Goal: Information Seeking & Learning: Learn about a topic

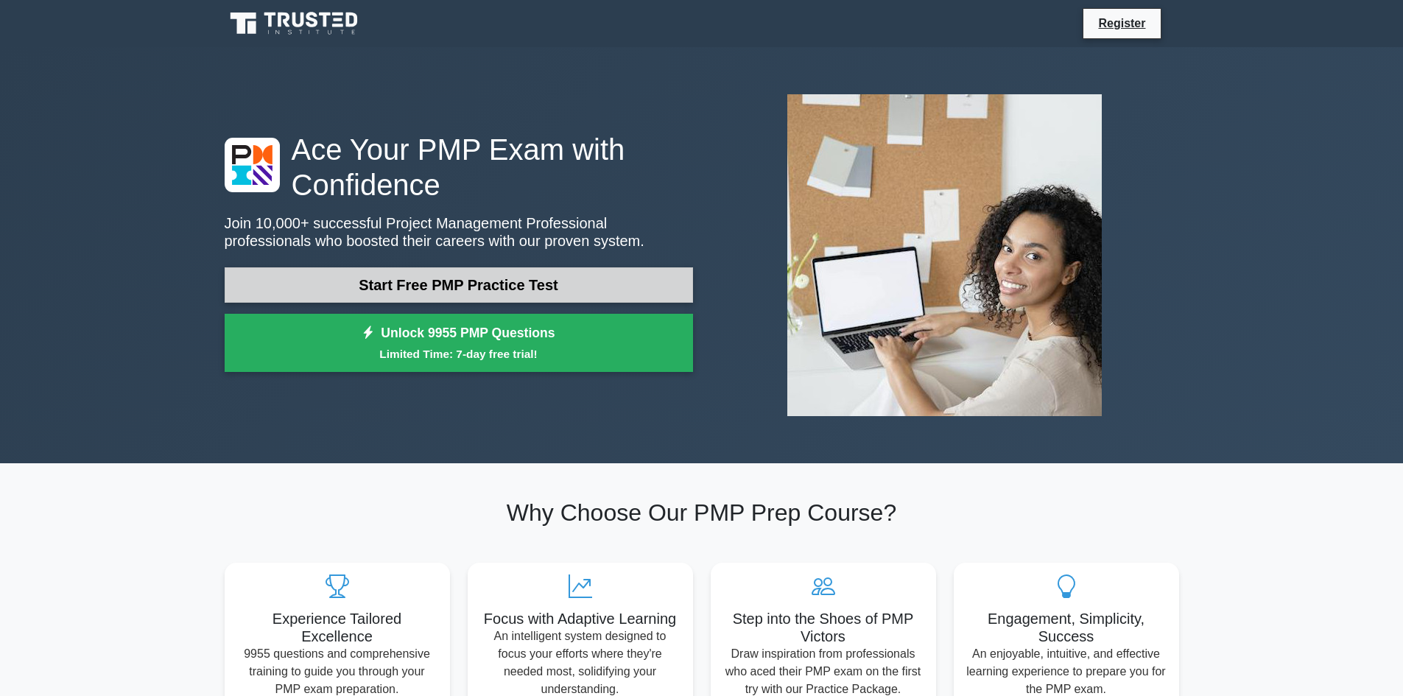
click at [466, 292] on link "Start Free PMP Practice Test" at bounding box center [459, 284] width 468 height 35
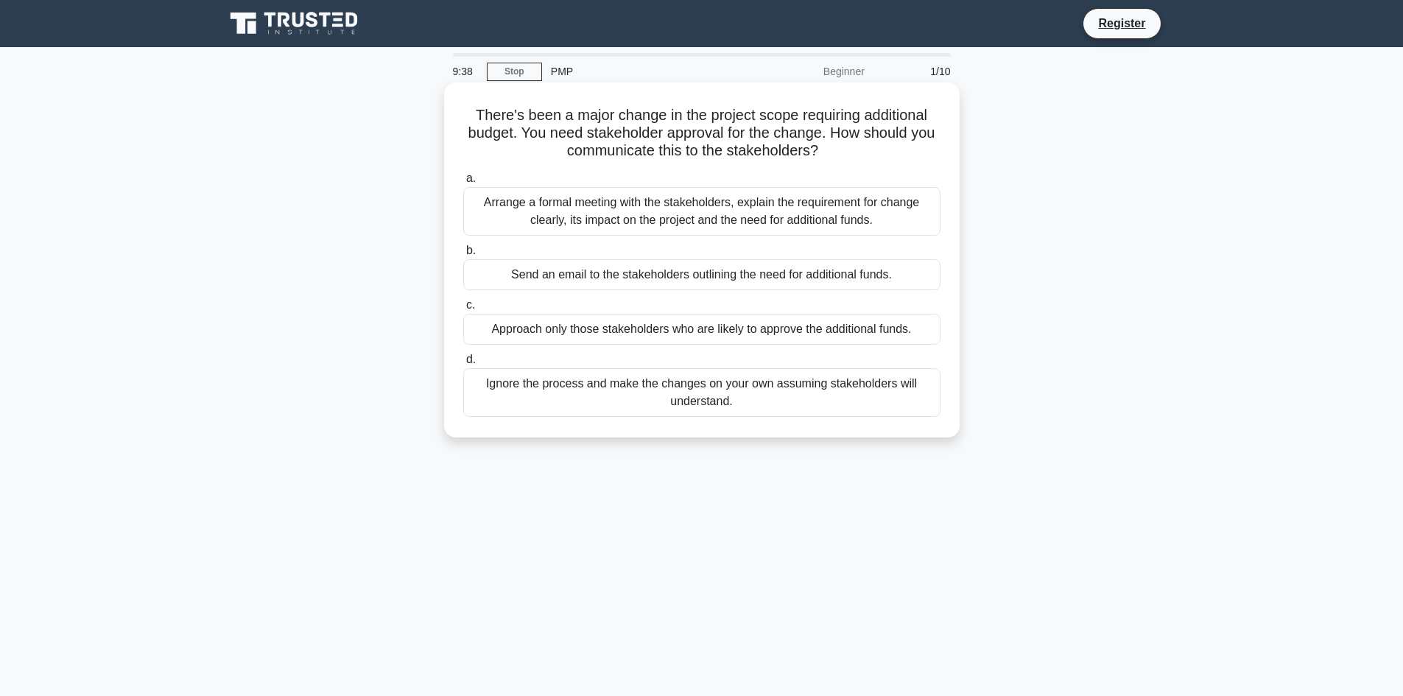
click at [725, 203] on div "Arrange a formal meeting with the stakeholders, explain the requirement for cha…" at bounding box center [701, 211] width 477 height 49
click at [463, 183] on input "a. Arrange a formal meeting with the stakeholders, explain the requirement for …" at bounding box center [463, 179] width 0 height 10
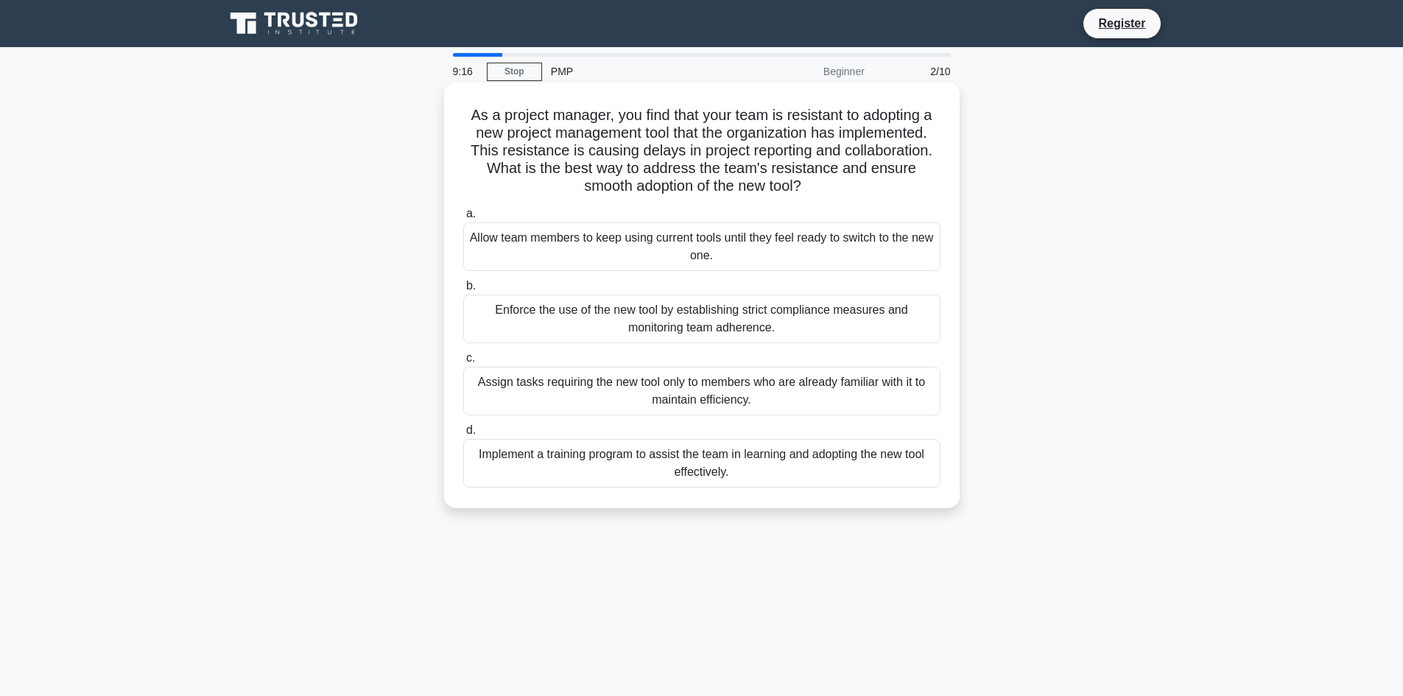
click at [703, 475] on div "Implement a training program to assist the team in learning and adopting the ne…" at bounding box center [701, 463] width 477 height 49
click at [463, 435] on input "d. Implement a training program to assist the team in learning and adopting the…" at bounding box center [463, 431] width 0 height 10
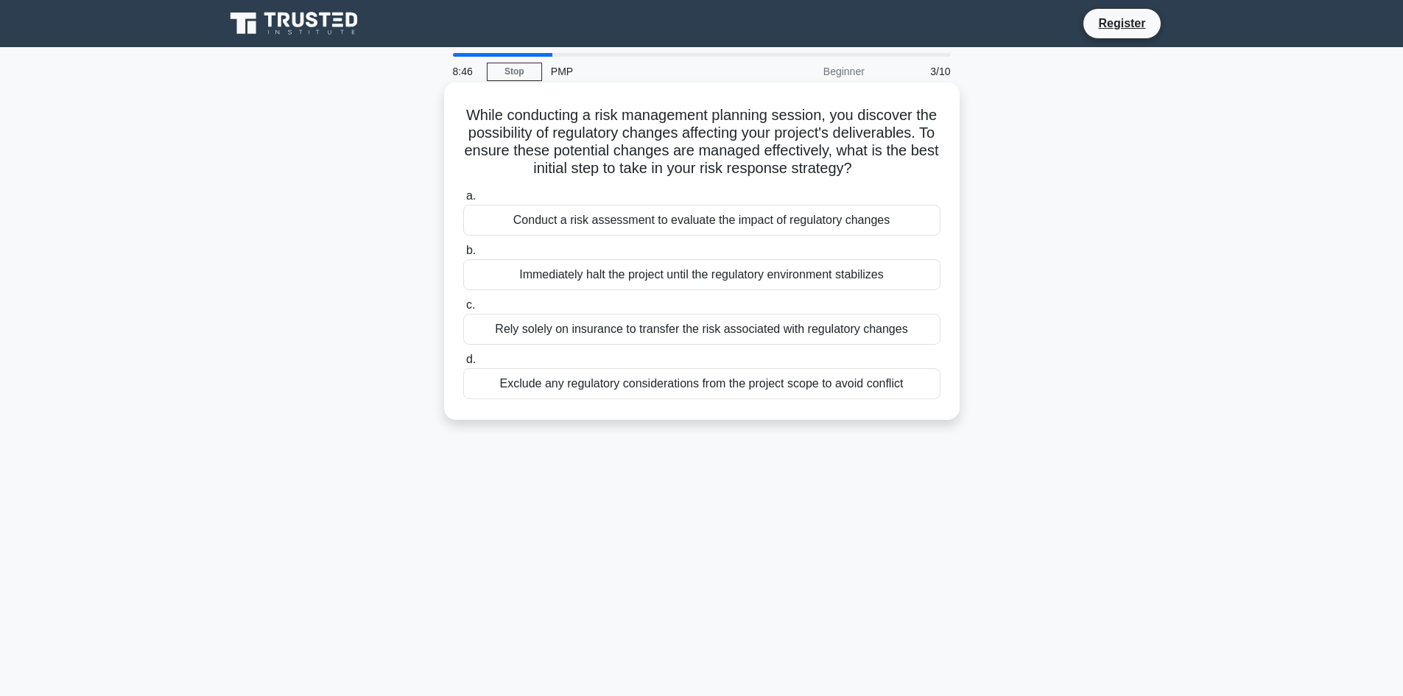
click at [677, 236] on div "Conduct a risk assessment to evaluate the impact of regulatory changes" at bounding box center [701, 220] width 477 height 31
click at [463, 201] on input "a. Conduct a risk assessment to evaluate the impact of regulatory changes" at bounding box center [463, 196] width 0 height 10
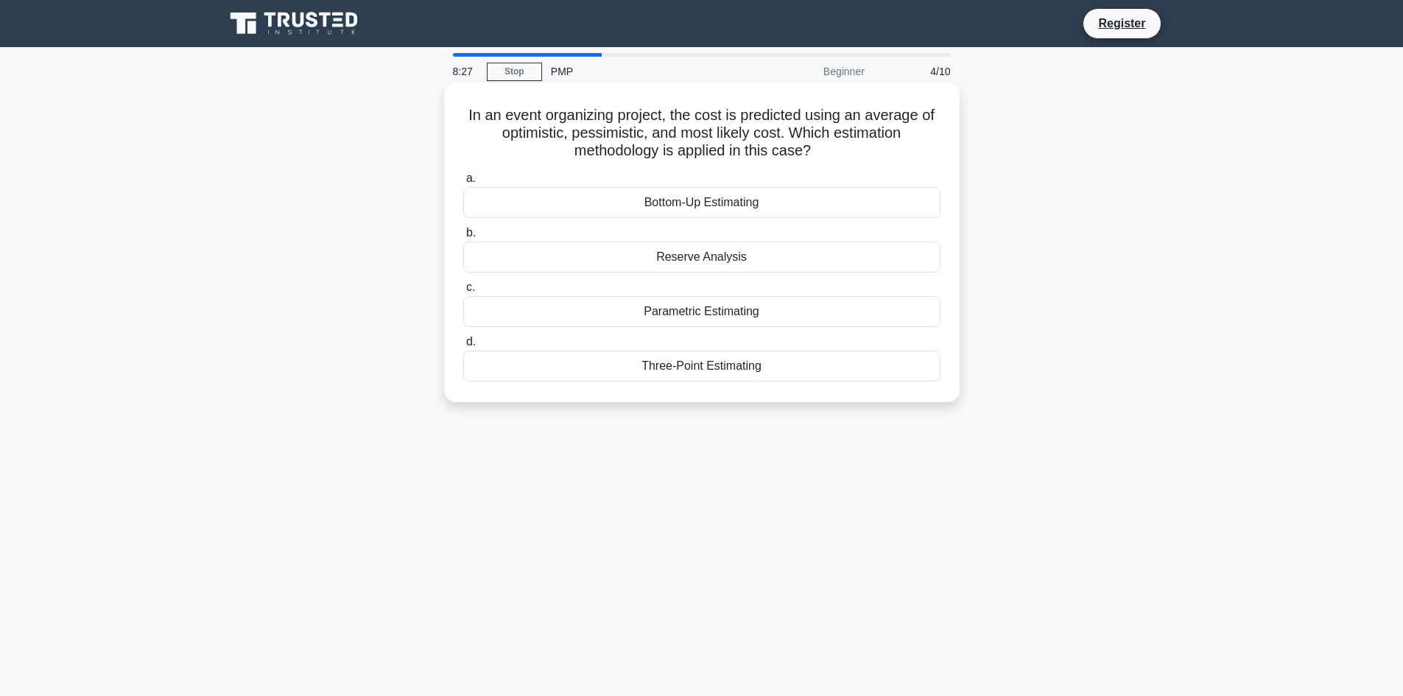
click at [710, 368] on div "Three-Point Estimating" at bounding box center [701, 366] width 477 height 31
click at [463, 347] on input "d. Three-Point Estimating" at bounding box center [463, 342] width 0 height 10
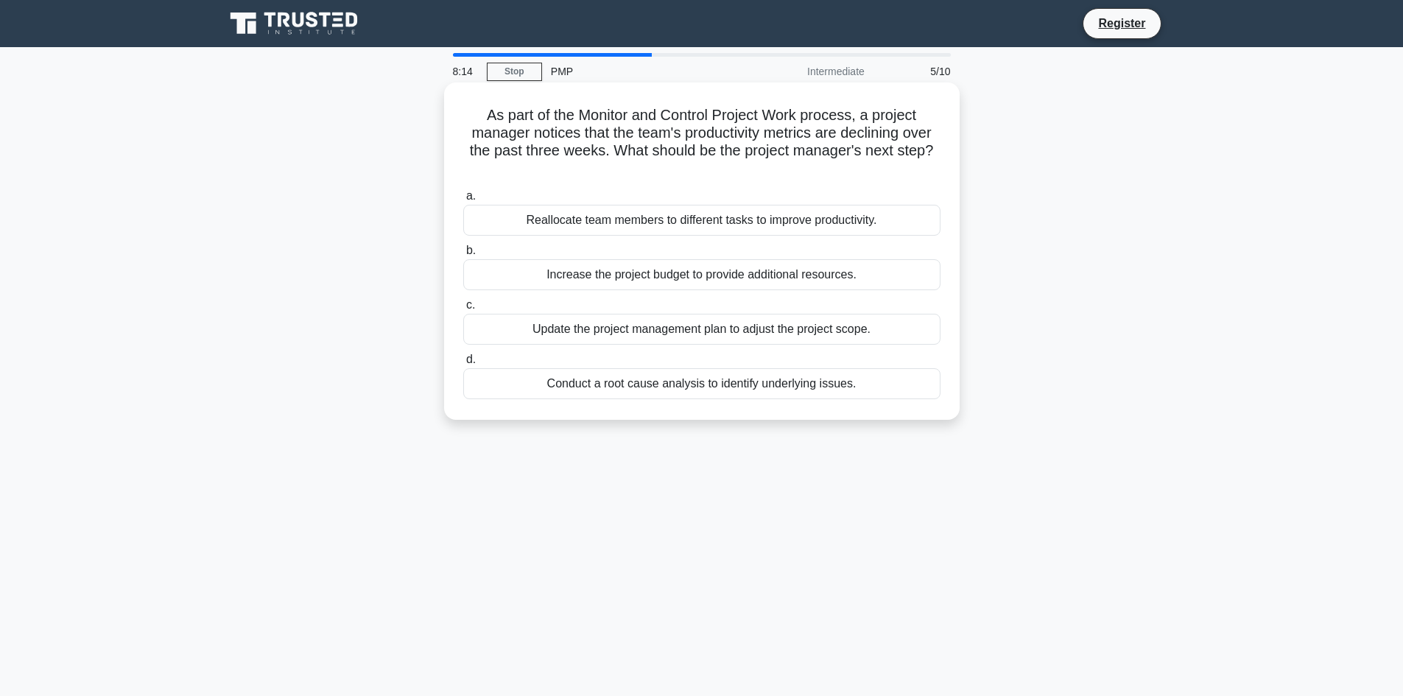
click at [709, 377] on div "Conduct a root cause analysis to identify underlying issues." at bounding box center [701, 383] width 477 height 31
click at [463, 365] on input "d. Conduct a root cause analysis to identify underlying issues." at bounding box center [463, 360] width 0 height 10
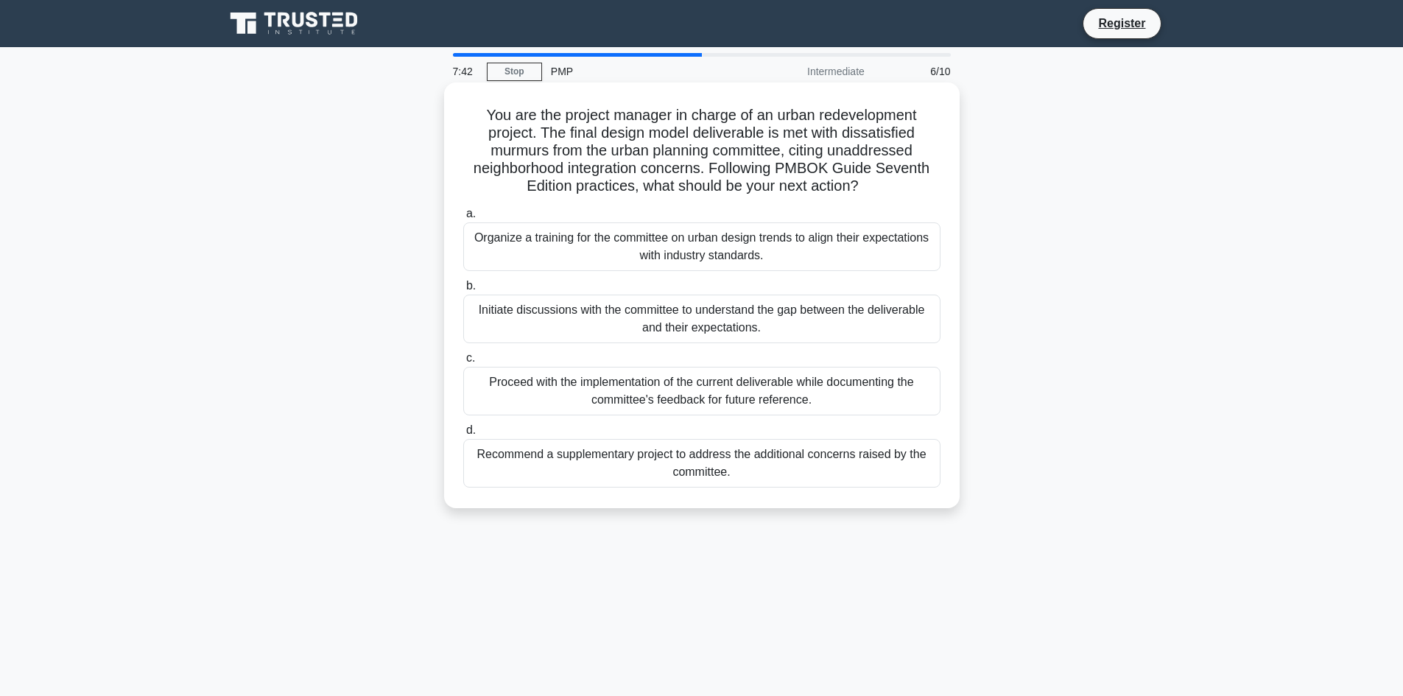
click at [720, 328] on div "Initiate discussions with the committee to understand the gap between the deliv…" at bounding box center [701, 319] width 477 height 49
click at [463, 291] on input "b. Initiate discussions with the committee to understand the gap between the de…" at bounding box center [463, 286] width 0 height 10
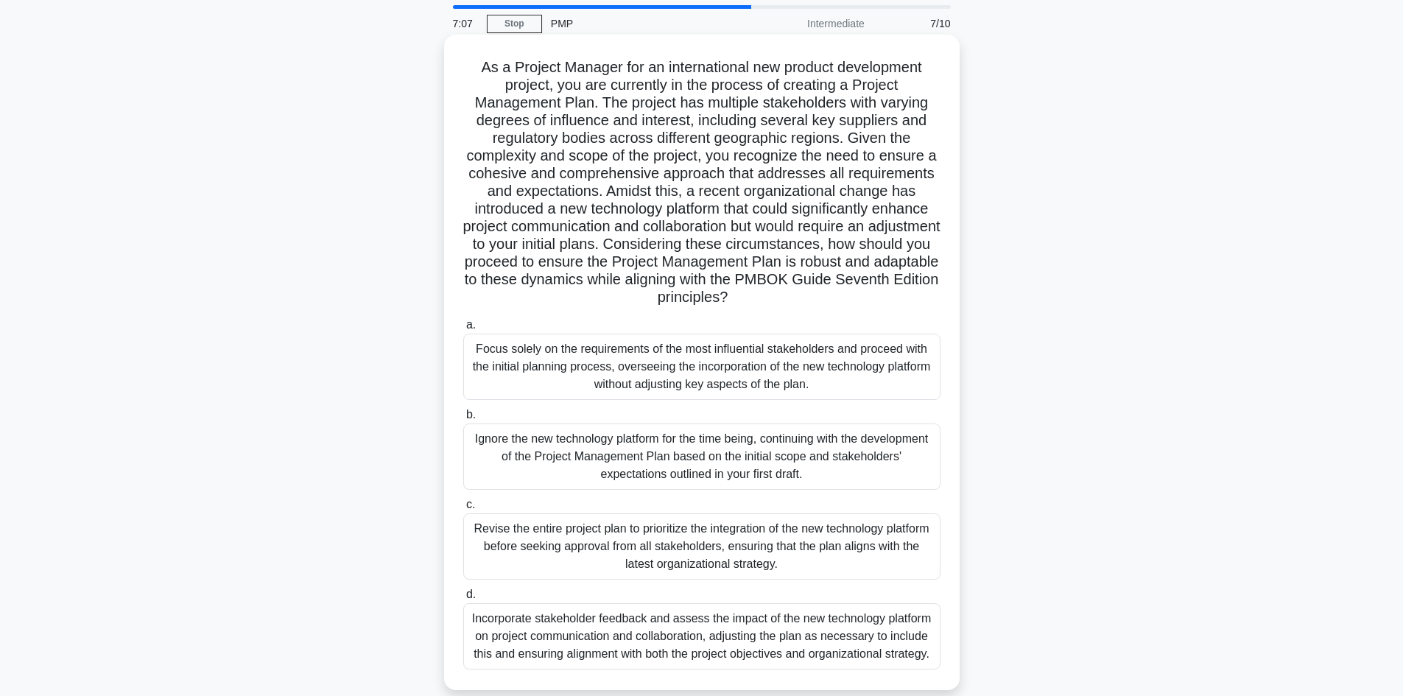
scroll to position [74, 0]
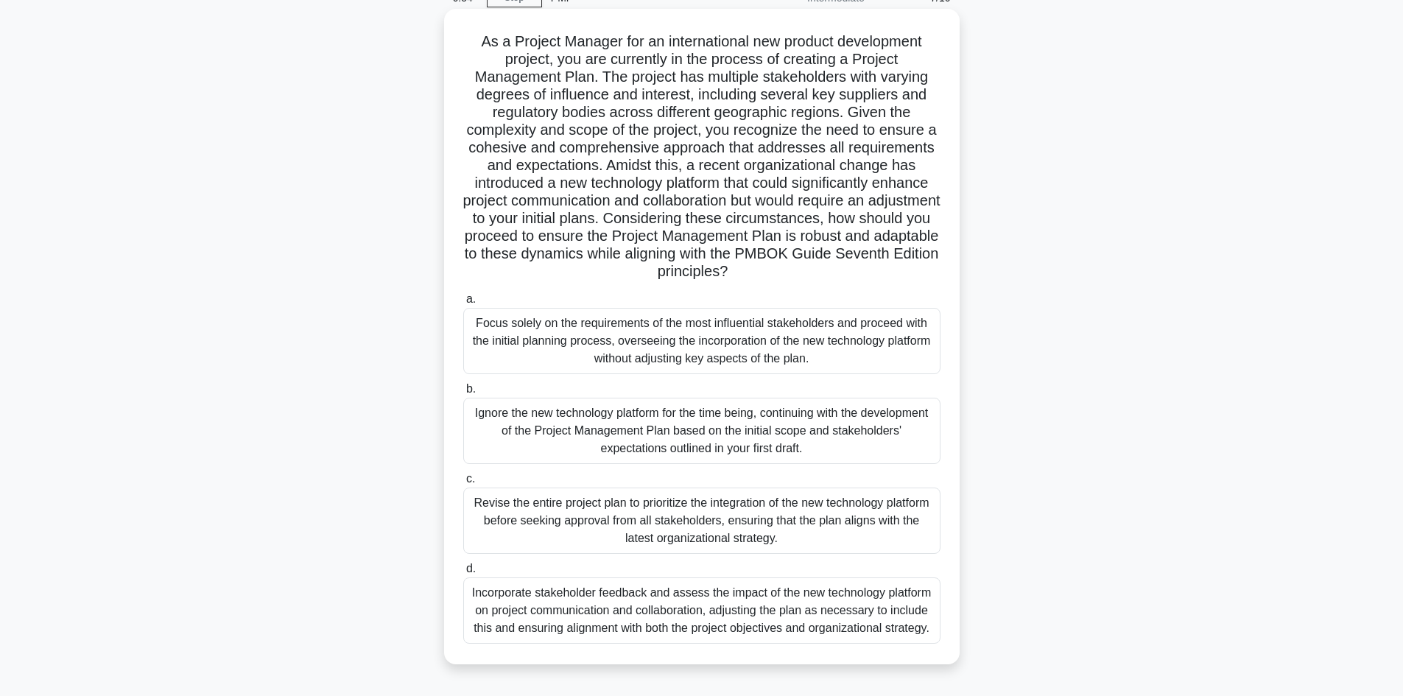
click at [773, 615] on div "Incorporate stakeholder feedback and assess the impact of the new technology pl…" at bounding box center [701, 610] width 477 height 66
click at [463, 574] on input "d. Incorporate stakeholder feedback and assess the impact of the new technology…" at bounding box center [463, 569] width 0 height 10
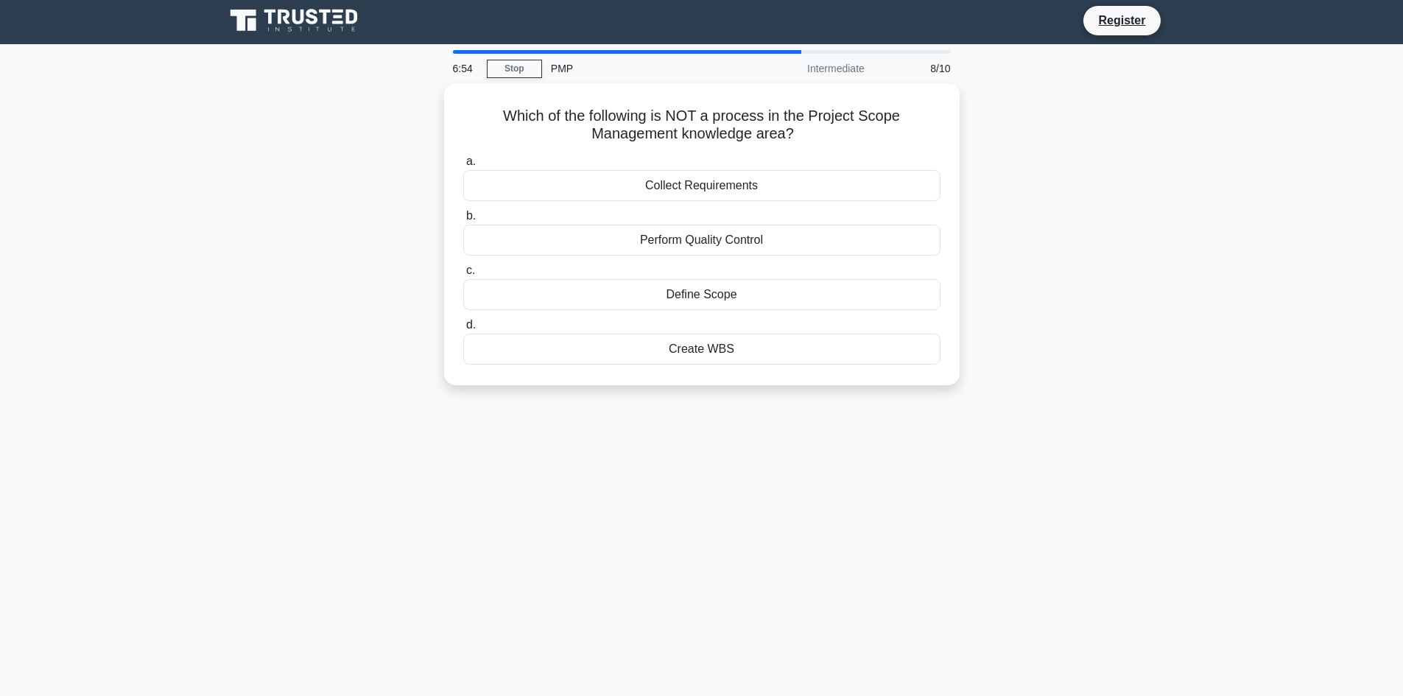
scroll to position [0, 0]
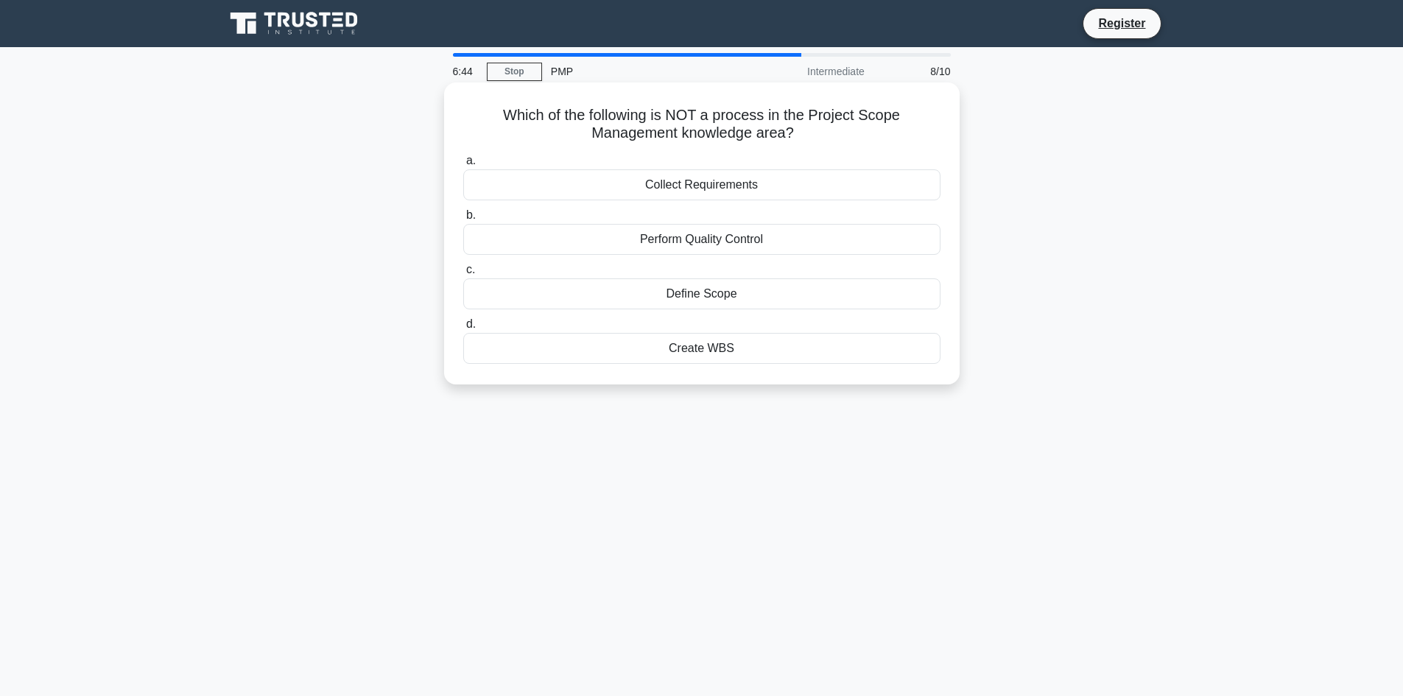
click at [743, 353] on div "Create WBS" at bounding box center [701, 348] width 477 height 31
click at [463, 329] on input "d. Create WBS" at bounding box center [463, 325] width 0 height 10
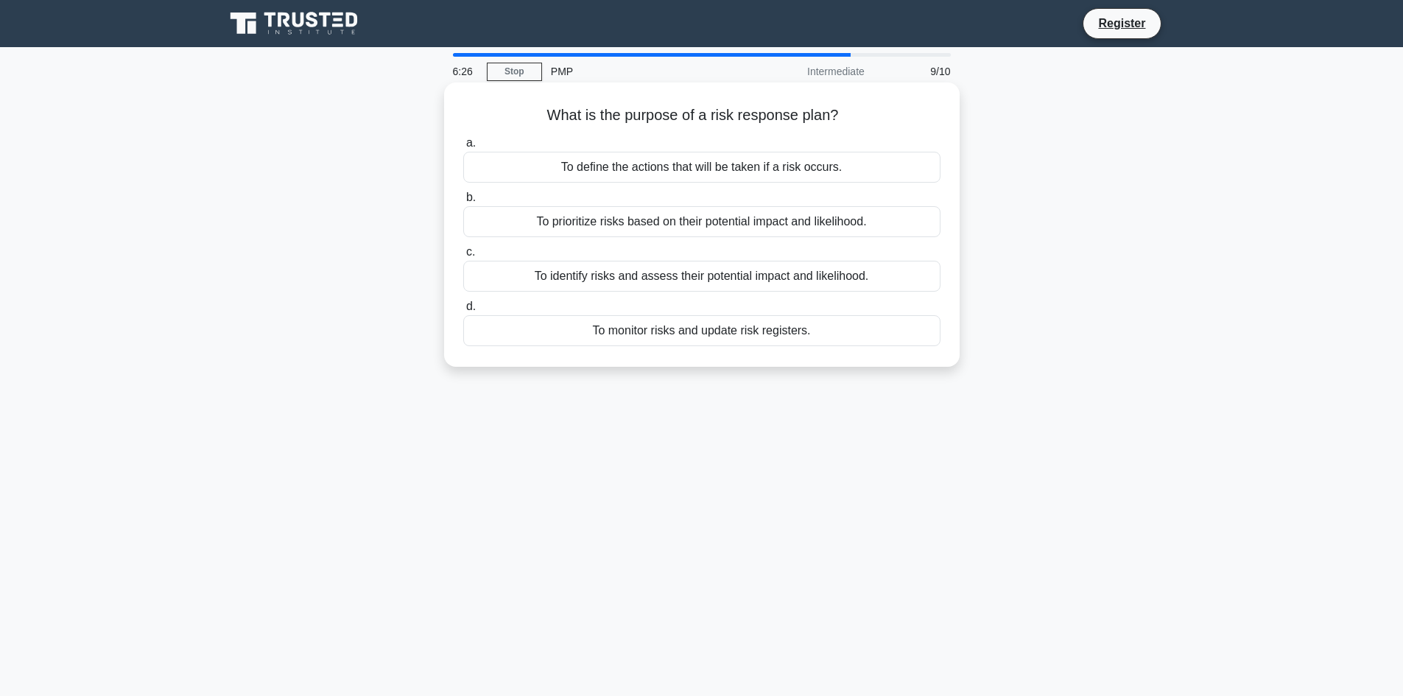
click at [761, 166] on div "To define the actions that will be taken if a risk occurs." at bounding box center [701, 167] width 477 height 31
click at [767, 169] on div "To define the actions that will be taken if a risk occurs." at bounding box center [701, 167] width 477 height 31
click at [463, 148] on input "a. To define the actions that will be taken if a risk occurs." at bounding box center [463, 143] width 0 height 10
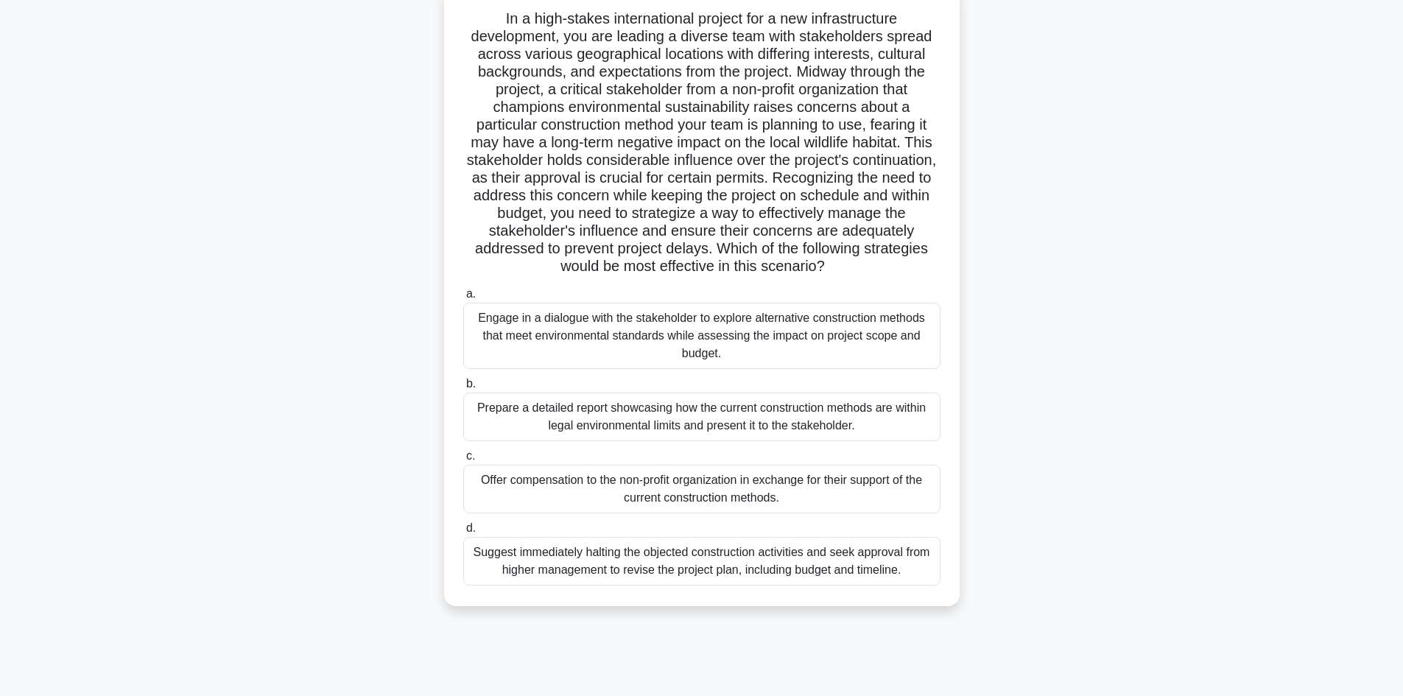
scroll to position [99, 0]
click at [567, 345] on div "Engage in a dialogue with the stakeholder to explore alternative construction m…" at bounding box center [701, 333] width 477 height 66
click at [463, 296] on input "a. Engage in a dialogue with the stakeholder to explore alternative constructio…" at bounding box center [463, 291] width 0 height 10
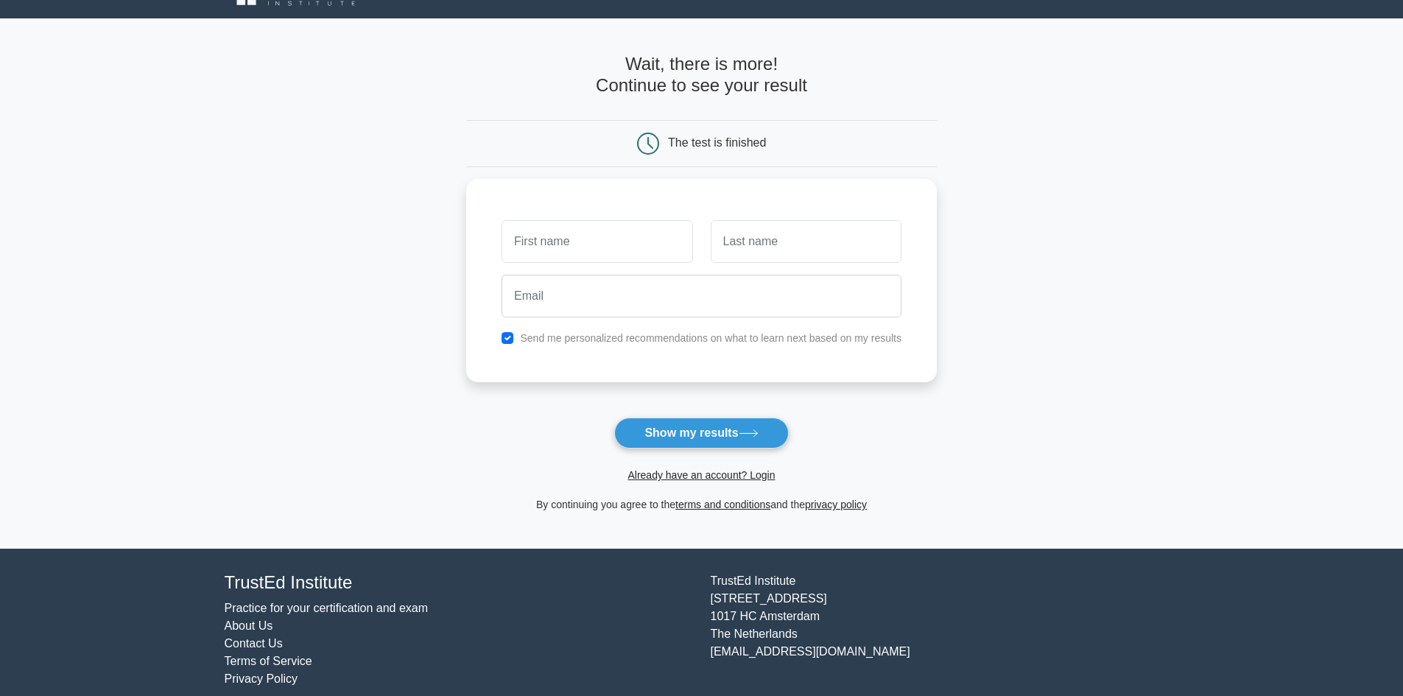
scroll to position [45, 0]
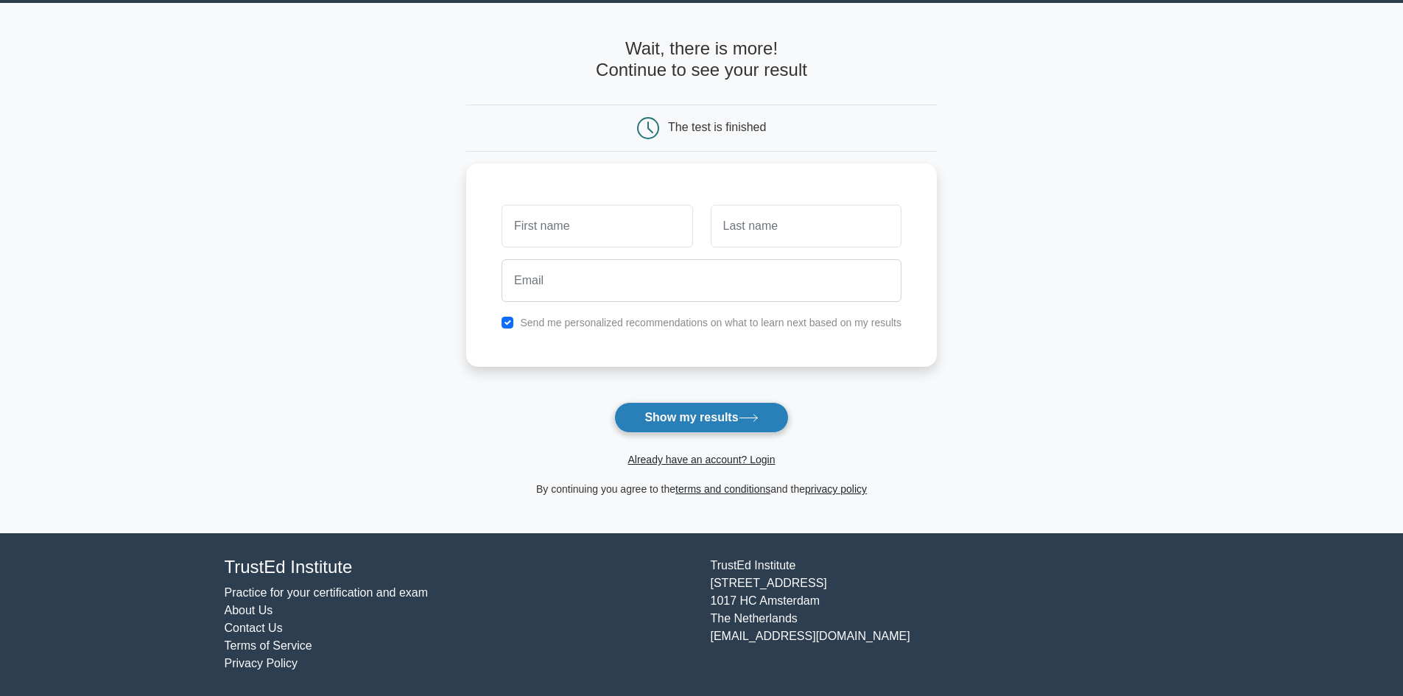
click at [713, 407] on button "Show my results" at bounding box center [701, 417] width 174 height 31
